Goal: Task Accomplishment & Management: Use online tool/utility

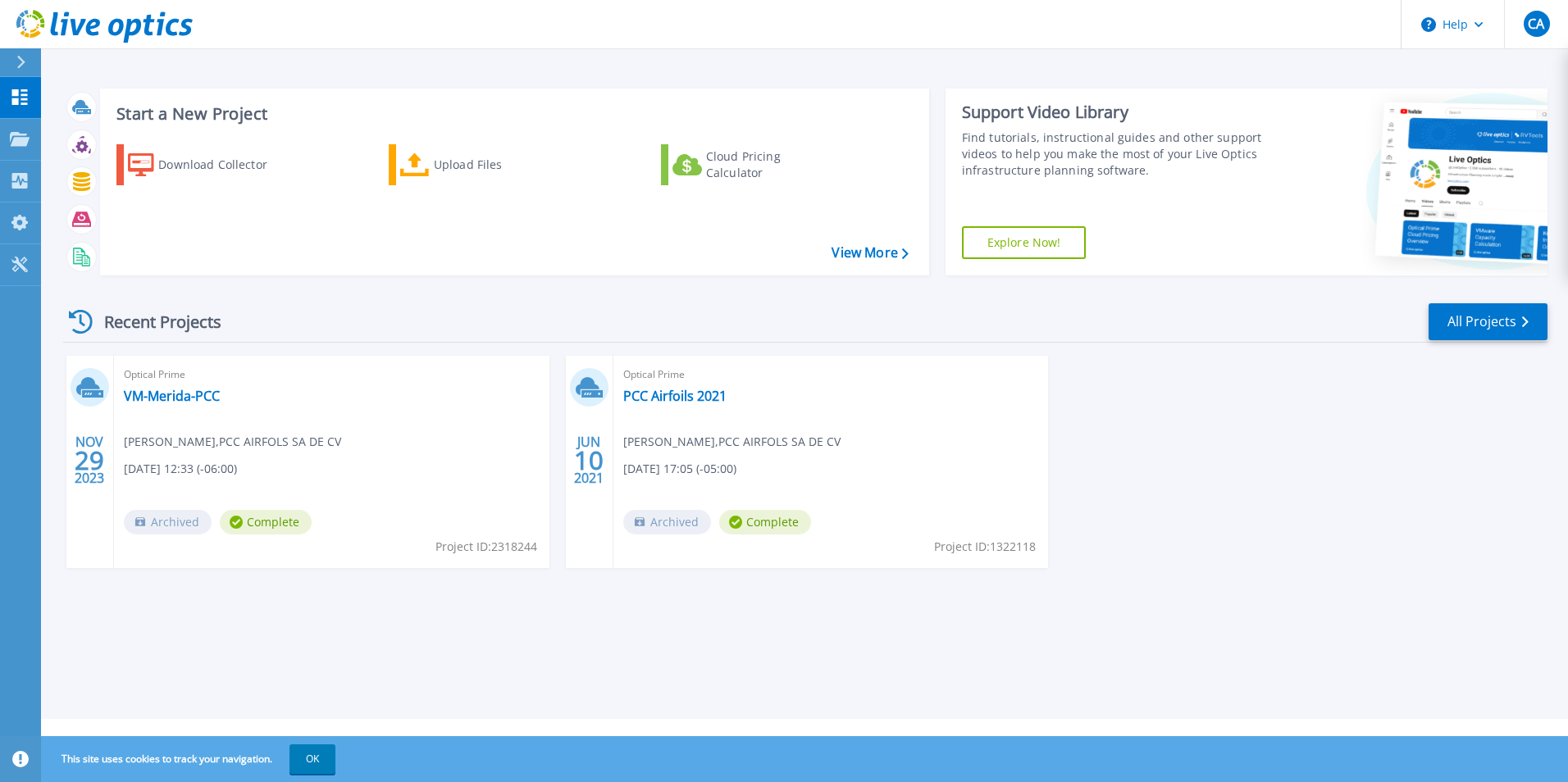
click at [27, 66] on div at bounding box center [28, 62] width 27 height 27
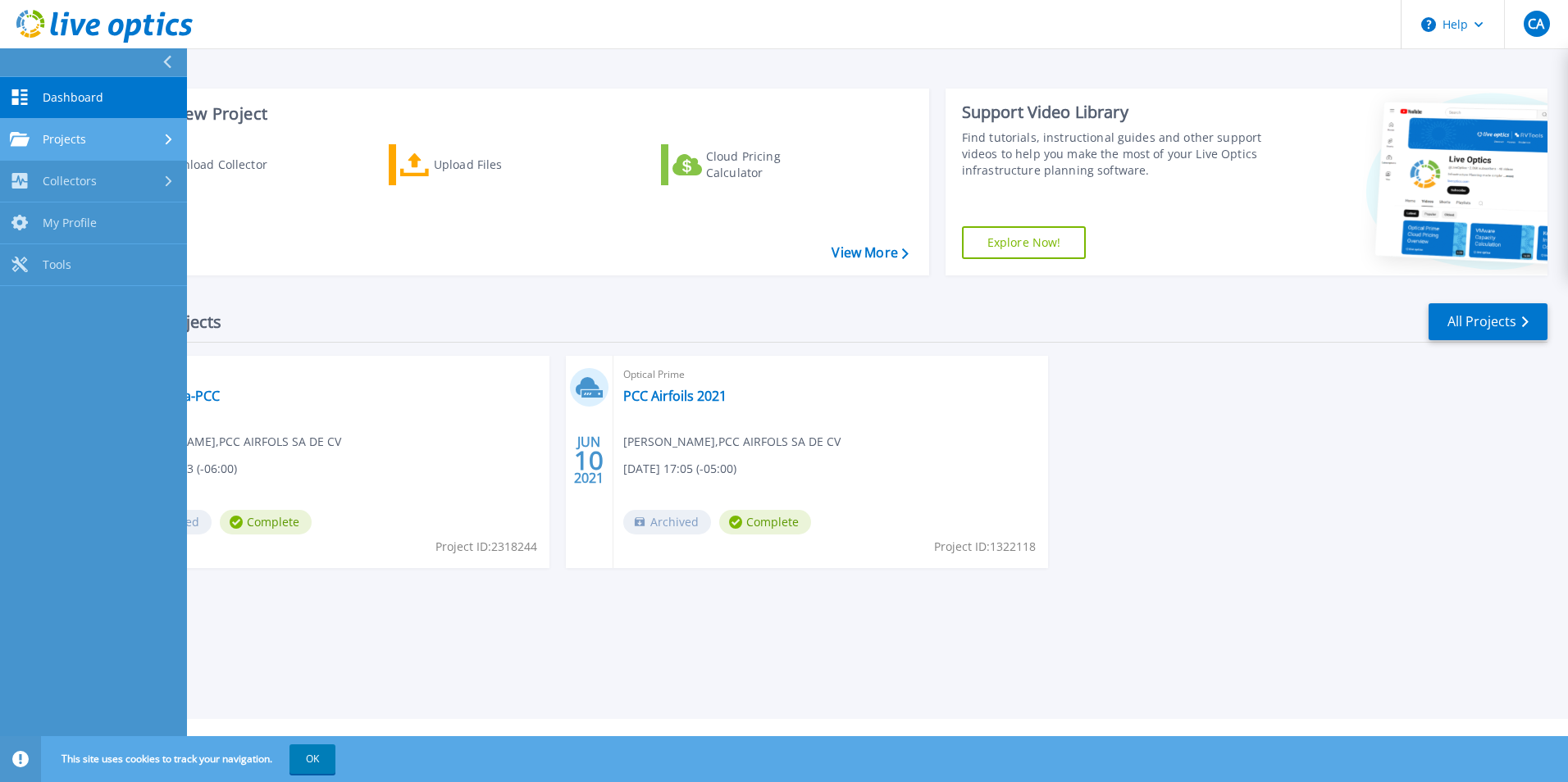
click at [112, 149] on link "Projects Projects" at bounding box center [93, 139] width 187 height 42
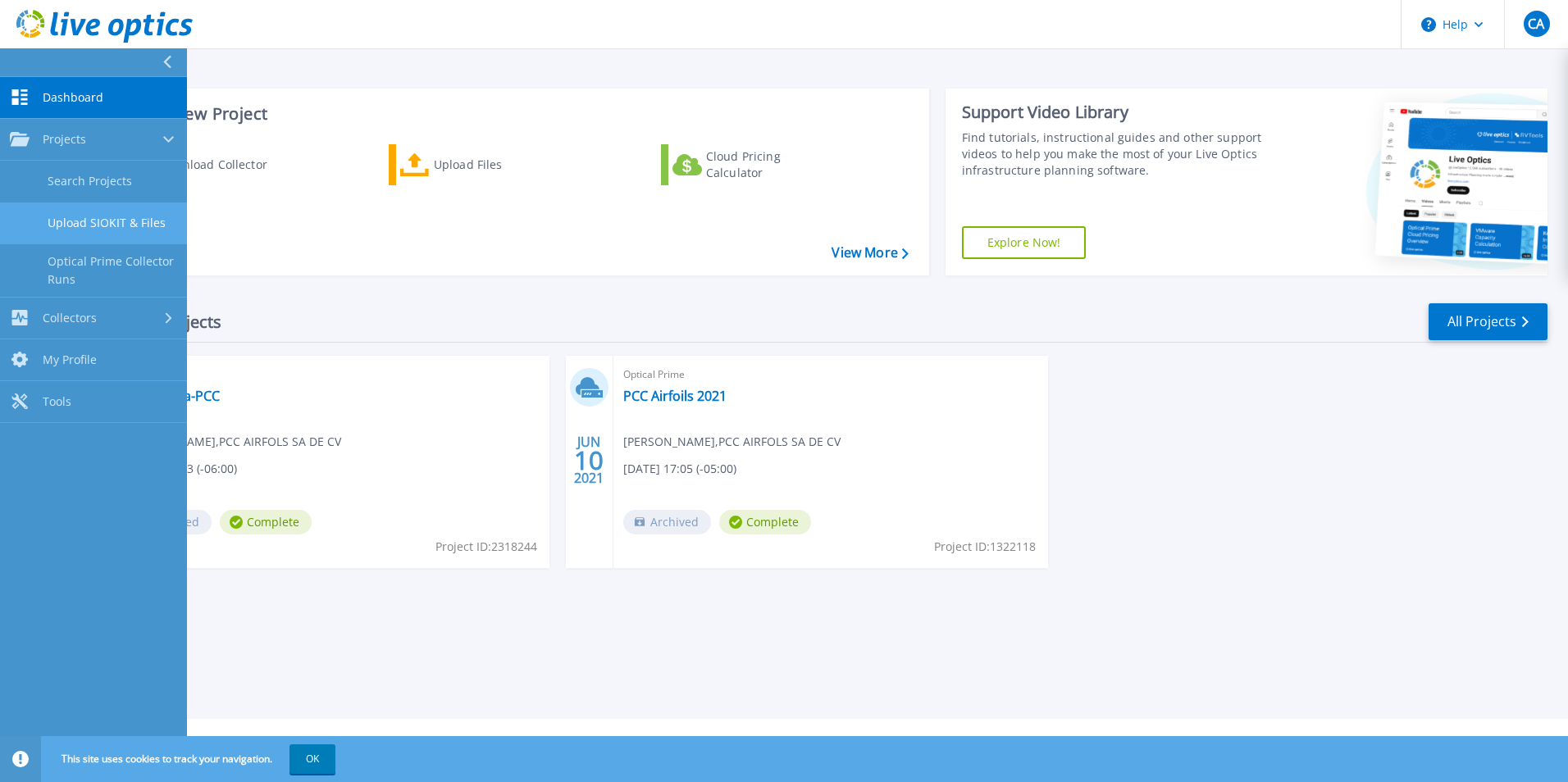
click at [159, 234] on link "Upload SIOKIT & Files" at bounding box center [93, 223] width 187 height 42
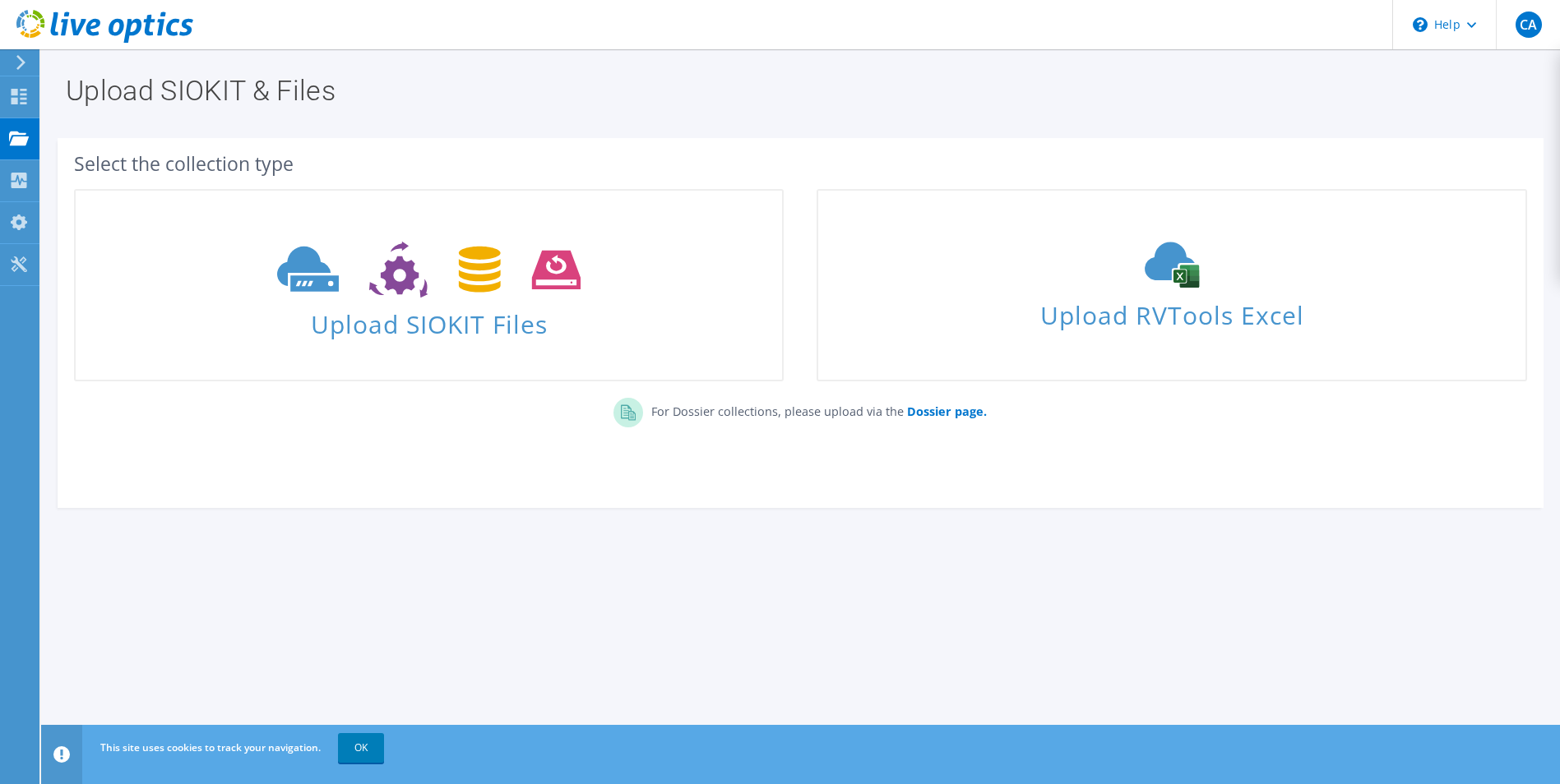
click at [13, 67] on div at bounding box center [18, 62] width 18 height 15
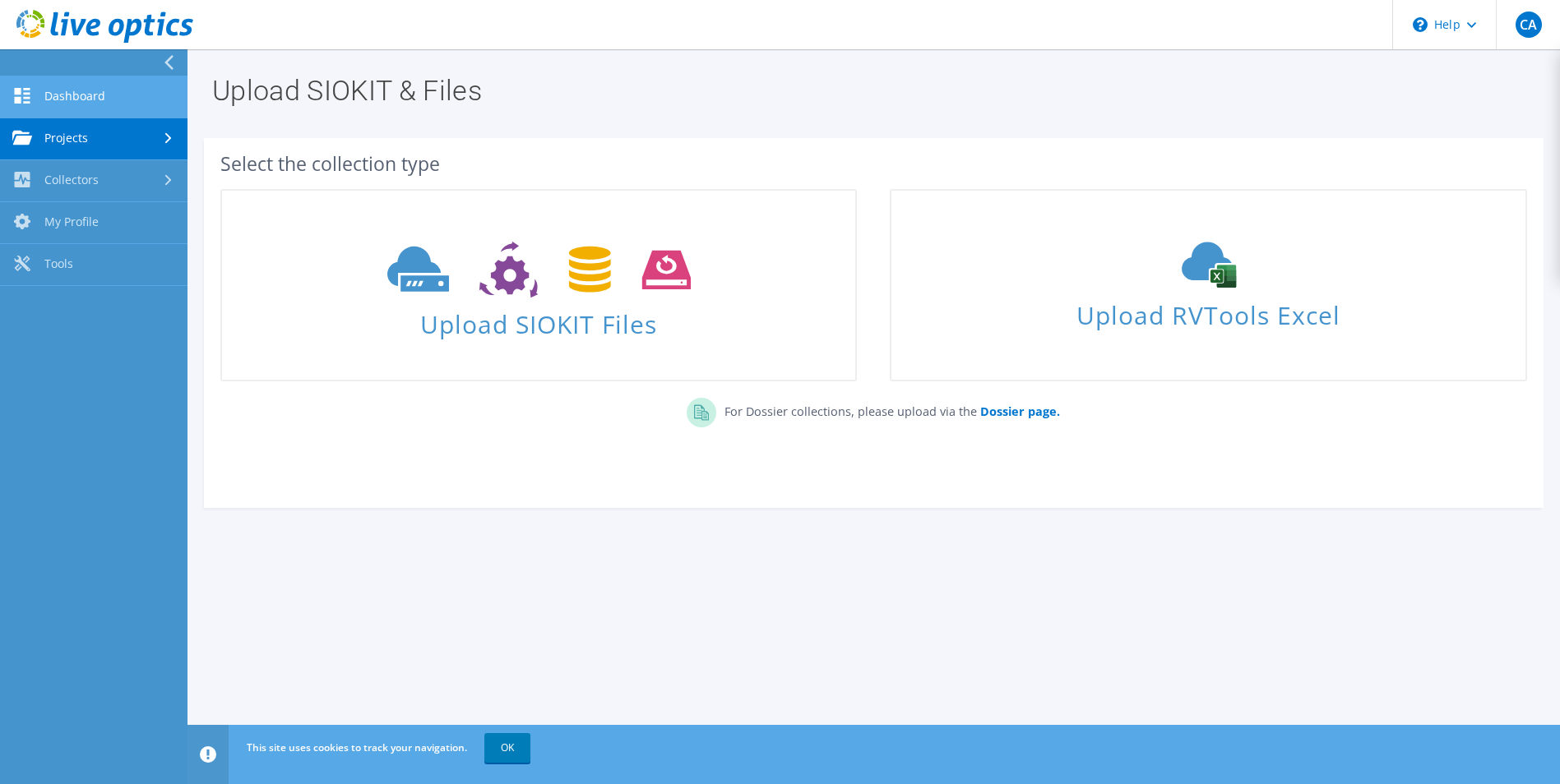
click at [45, 89] on link "Dashboard" at bounding box center [93, 97] width 187 height 42
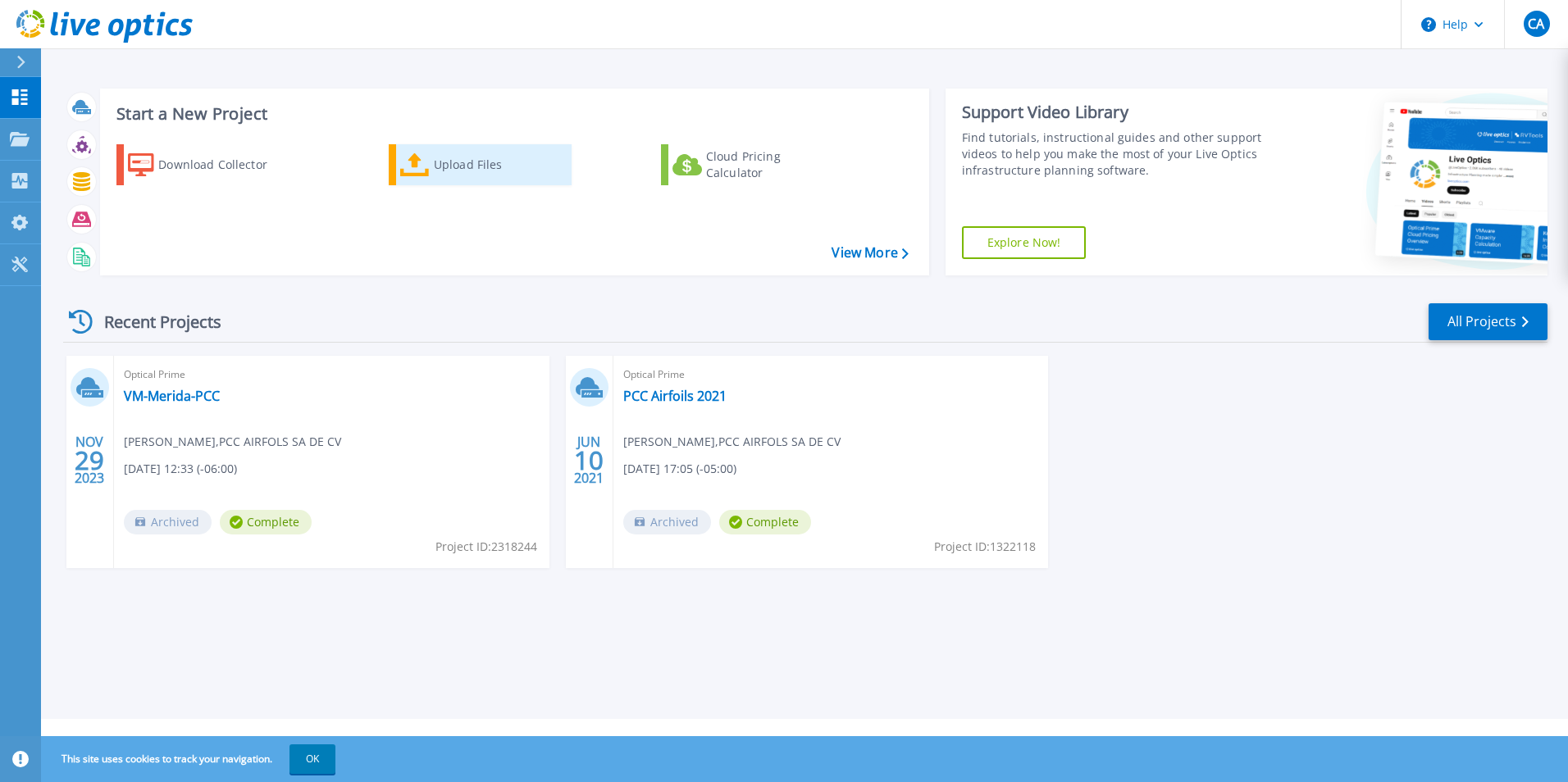
click at [483, 149] on div "Upload Files" at bounding box center [500, 165] width 131 height 33
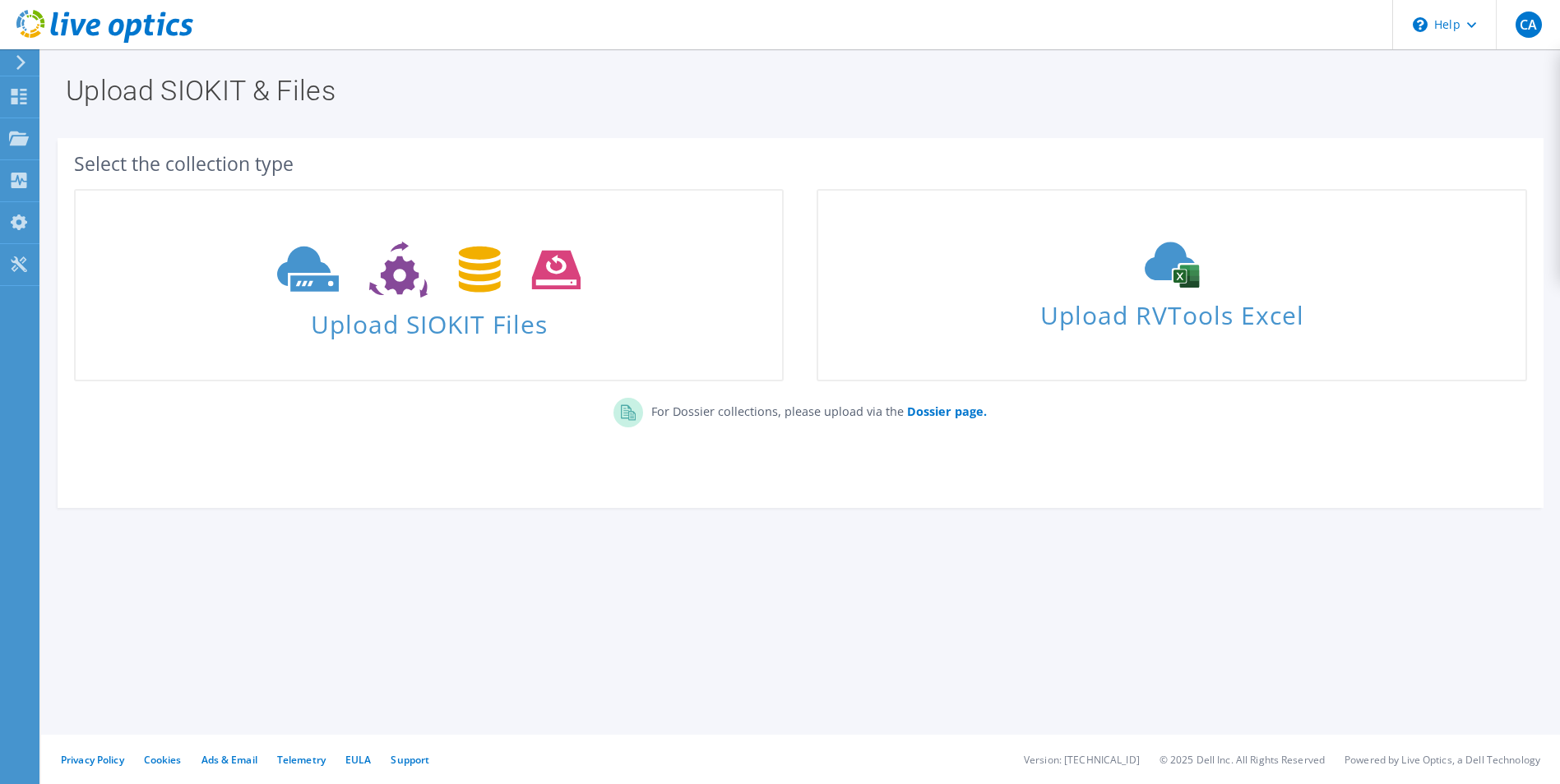
click at [521, 282] on icon at bounding box center [429, 270] width 304 height 57
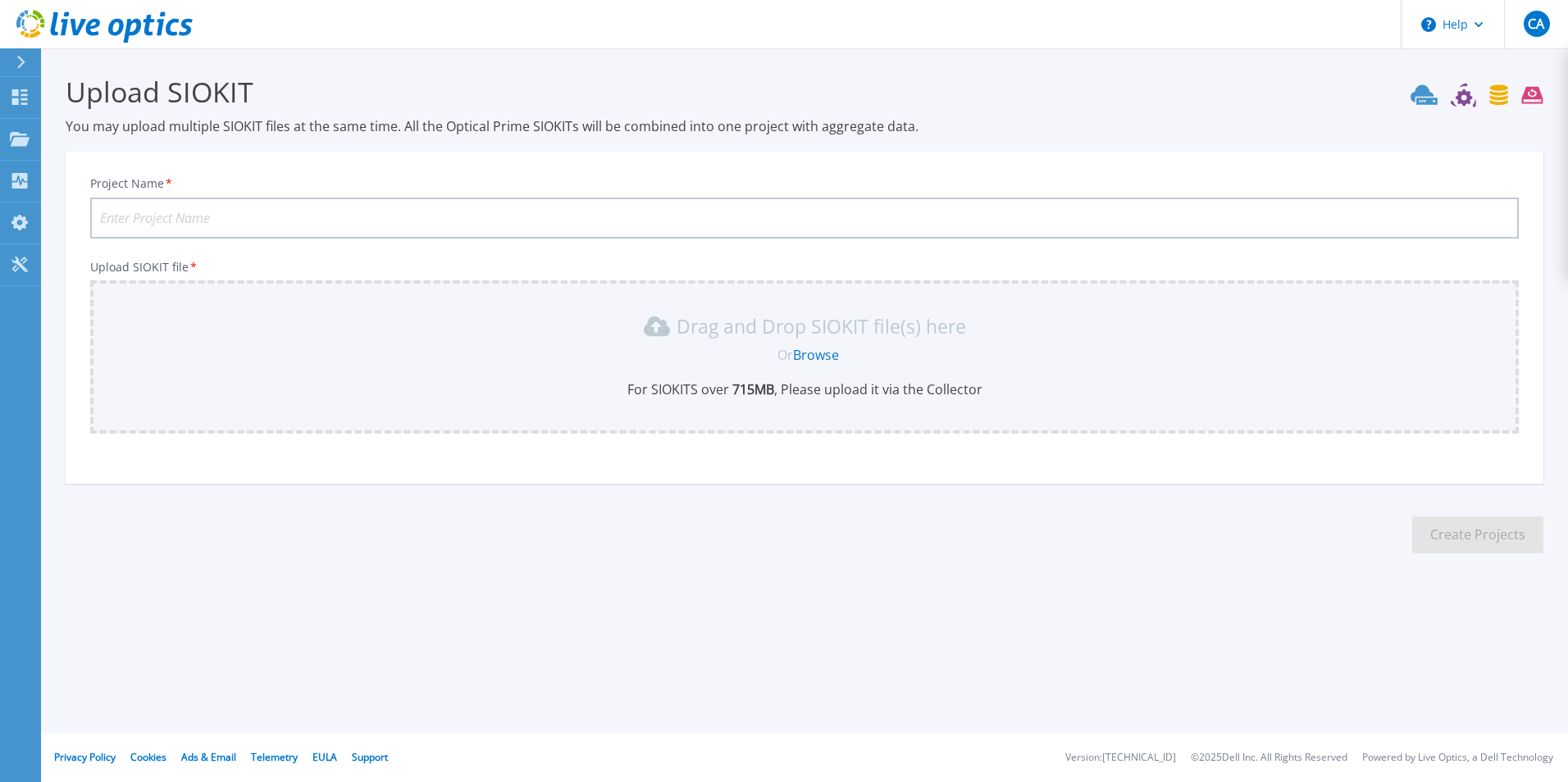
click at [834, 354] on link "Browse" at bounding box center [816, 355] width 46 height 18
click at [20, 57] on icon at bounding box center [21, 62] width 9 height 13
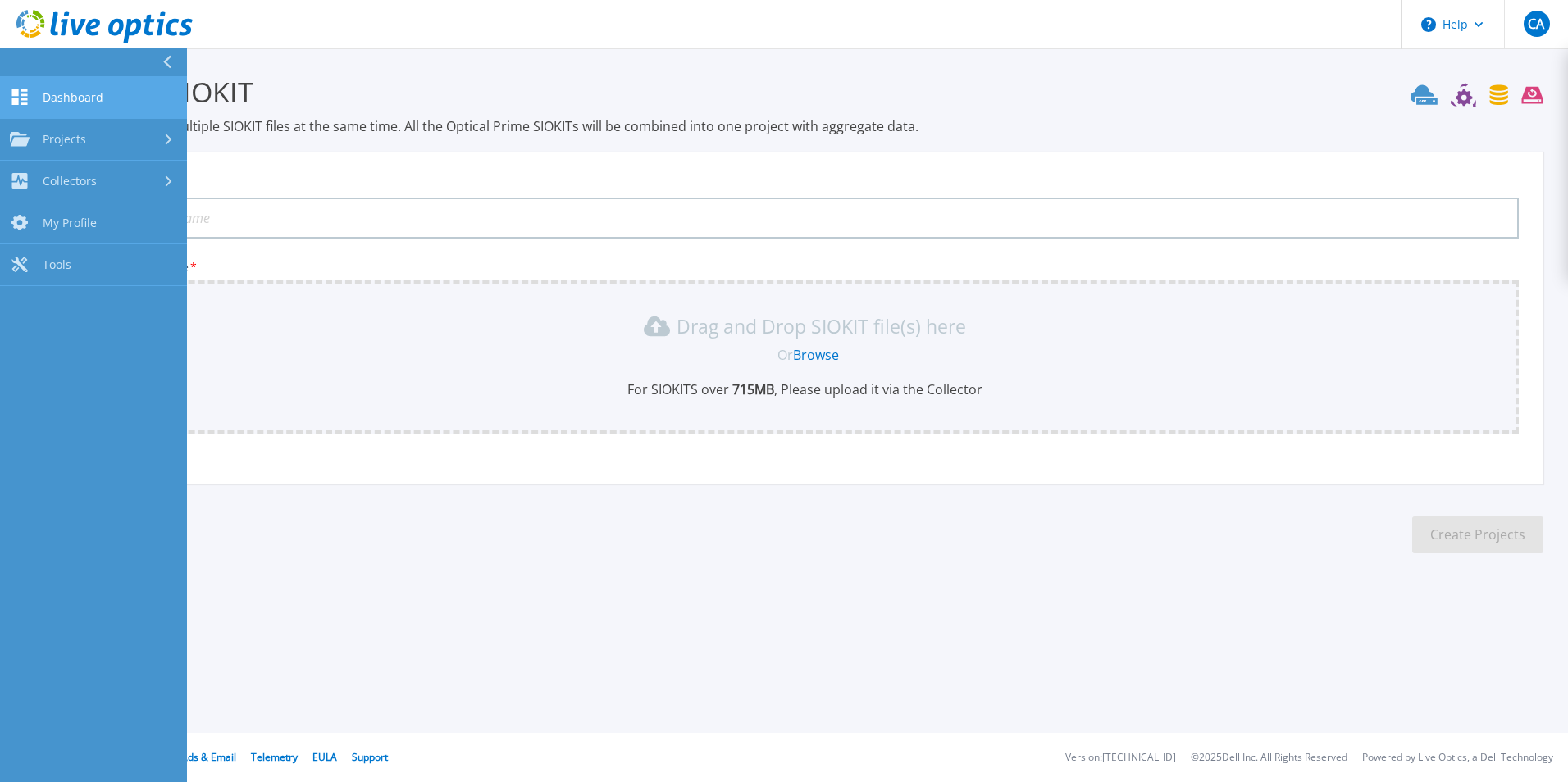
click at [97, 96] on span "Dashboard" at bounding box center [73, 97] width 60 height 15
